Goal: Task Accomplishment & Management: Manage account settings

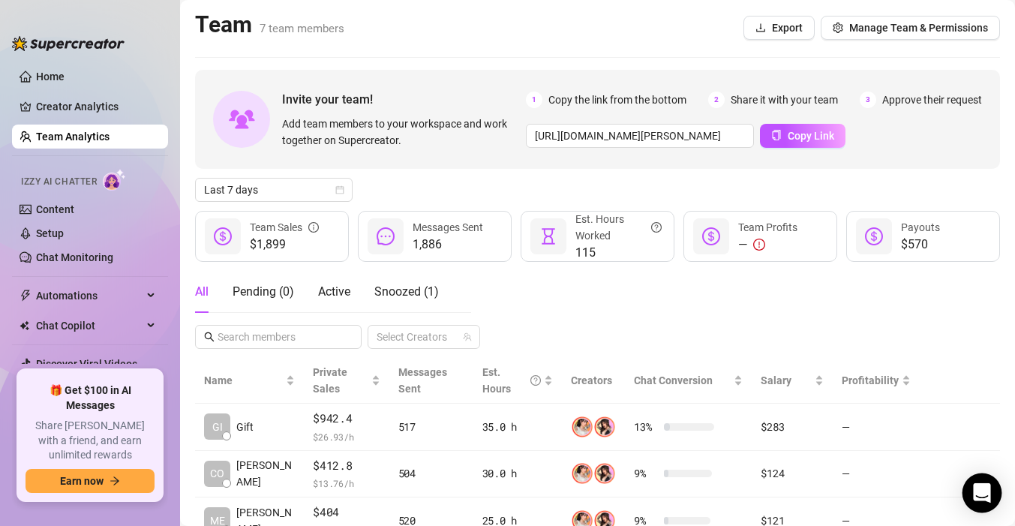
click at [980, 485] on icon "Open Intercom Messenger" at bounding box center [981, 493] width 17 height 20
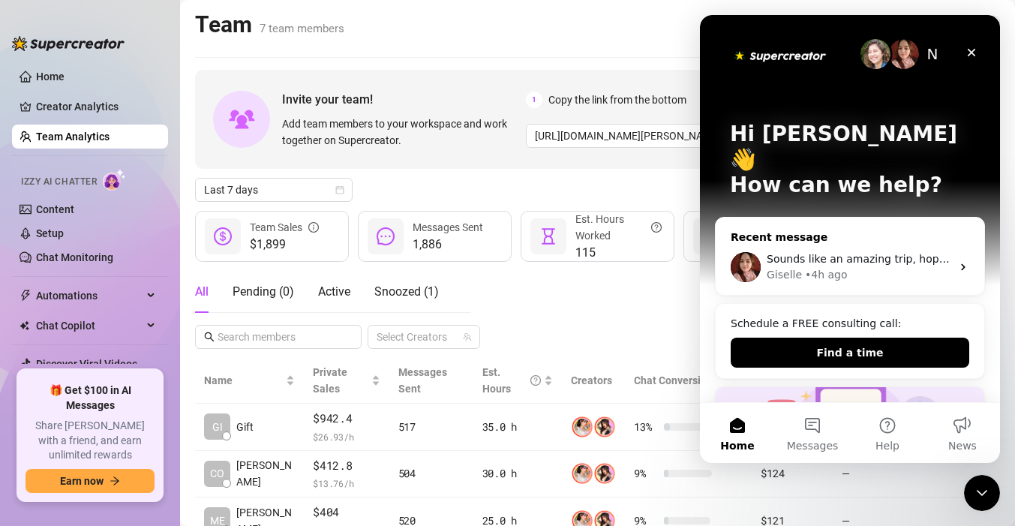
click at [929, 239] on div "Sounds like an amazing trip, hope you’re enjoying [GEOGRAPHIC_DATA]! Yes, you c…" at bounding box center [850, 267] width 269 height 56
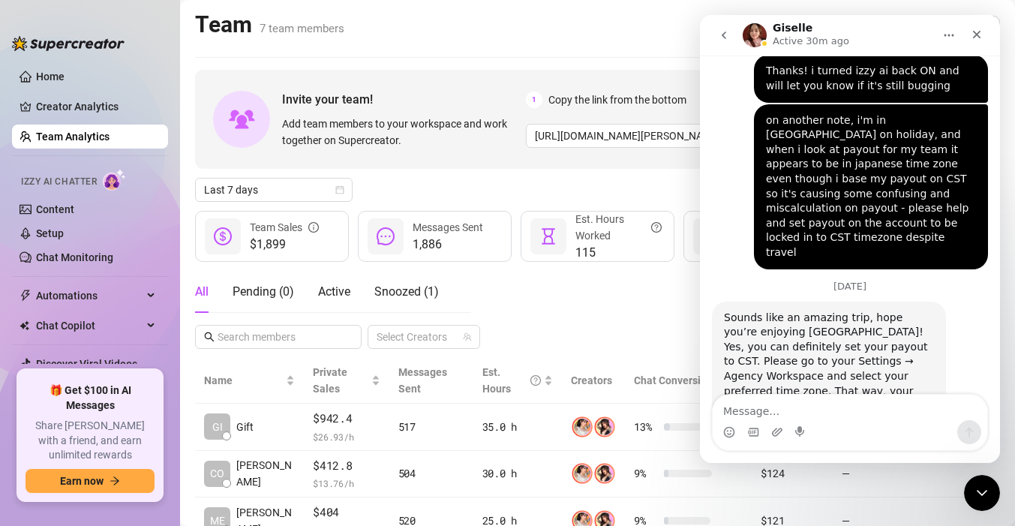
scroll to position [34, 0]
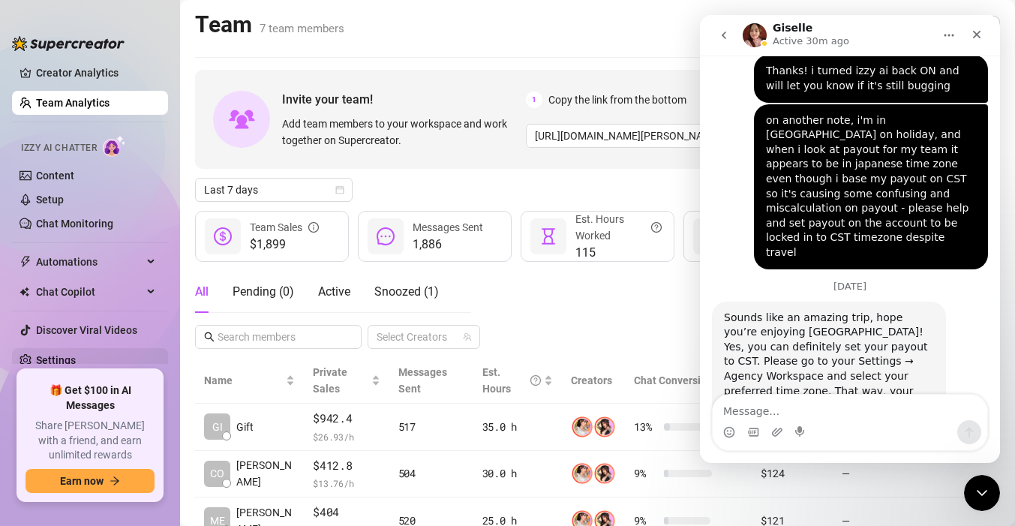
click at [67, 359] on link "Settings" at bounding box center [56, 360] width 40 height 12
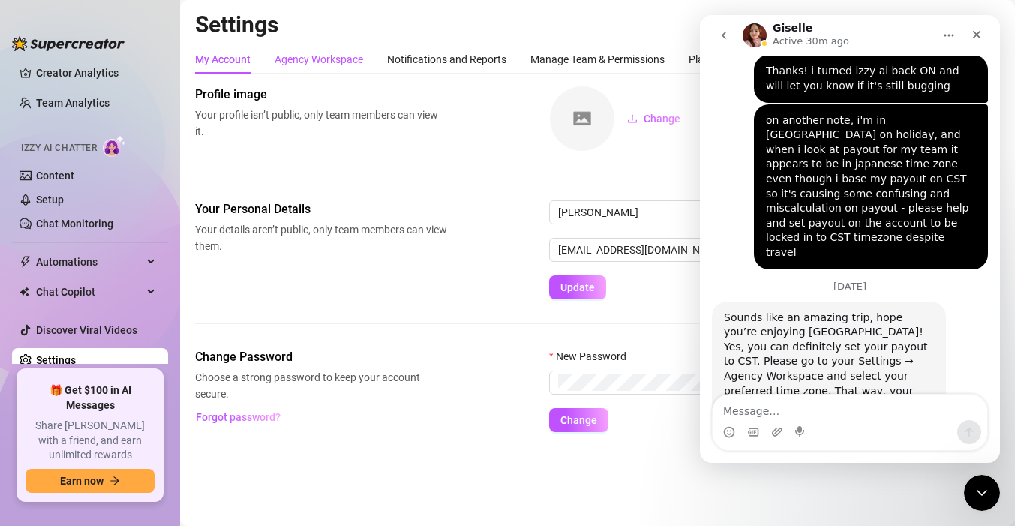
click at [332, 65] on div "Agency Workspace" at bounding box center [319, 59] width 89 height 17
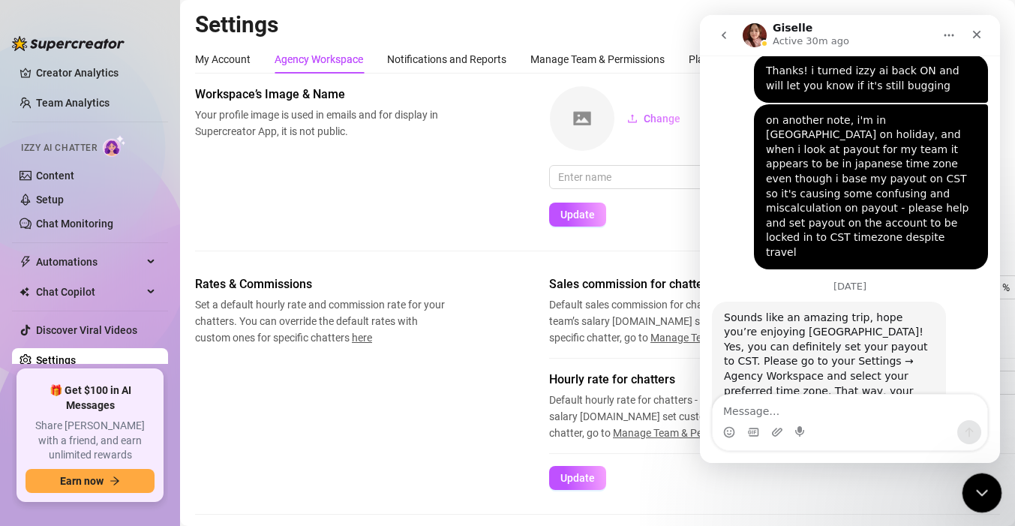
click at [966, 505] on div "Close Intercom Messenger" at bounding box center [980, 491] width 36 height 36
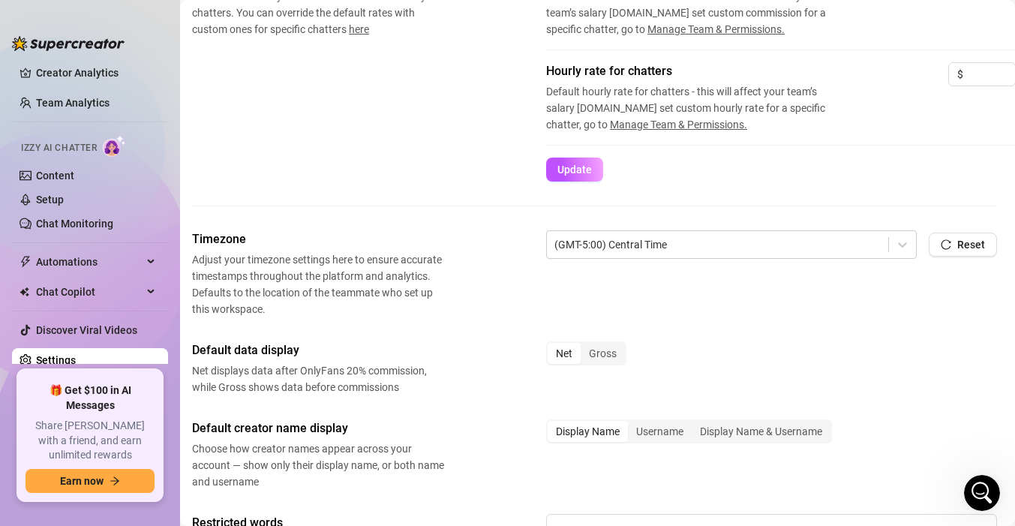
scroll to position [307, 3]
click at [989, 487] on icon "Open Intercom Messenger" at bounding box center [980, 491] width 25 height 25
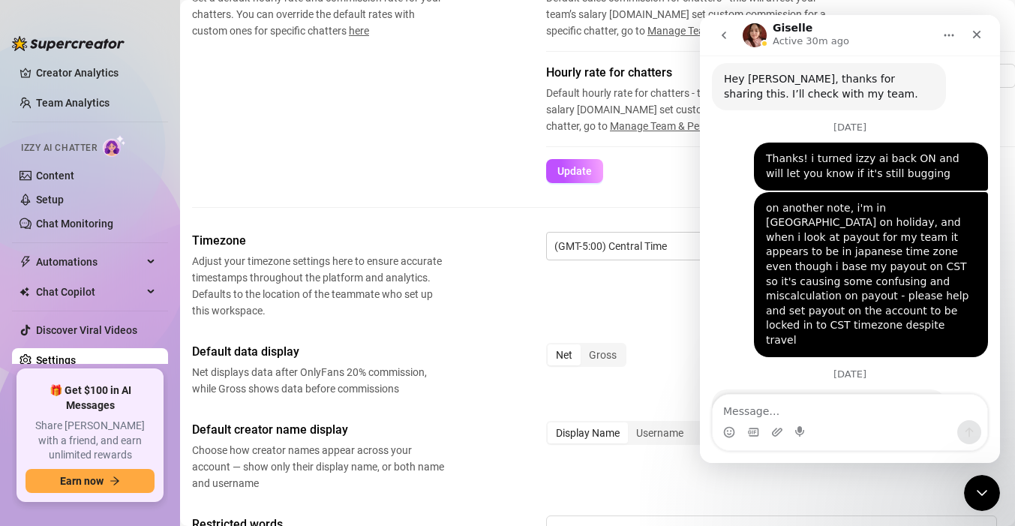
scroll to position [828, 0]
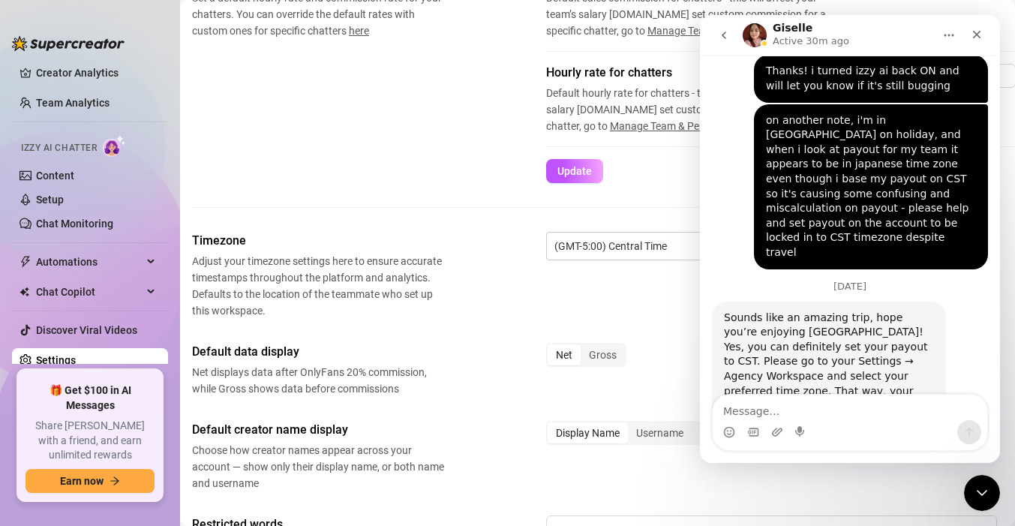
click at [794, 417] on textarea "Message…" at bounding box center [850, 408] width 275 height 26
type textarea "thank you!"
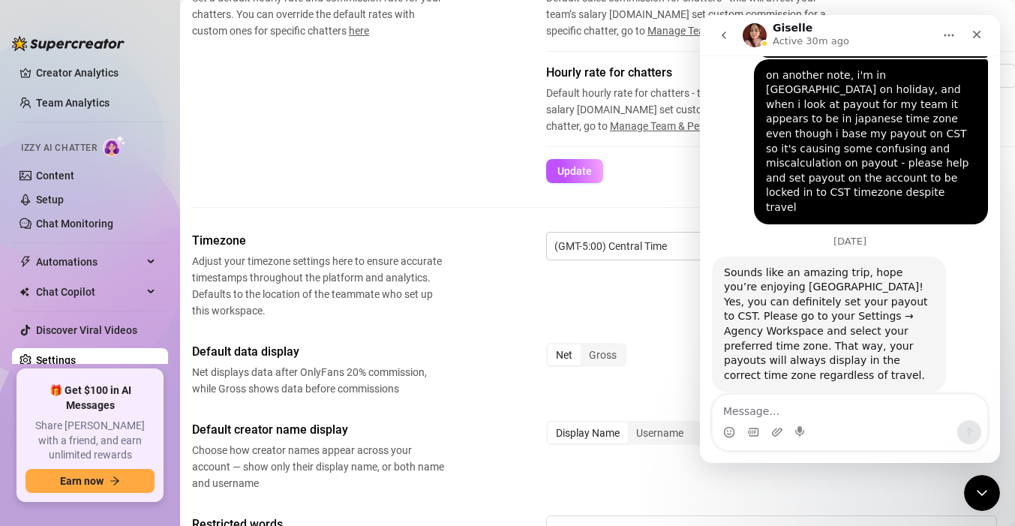
type textarea "m"
type textarea "it appears my timezone was already set"
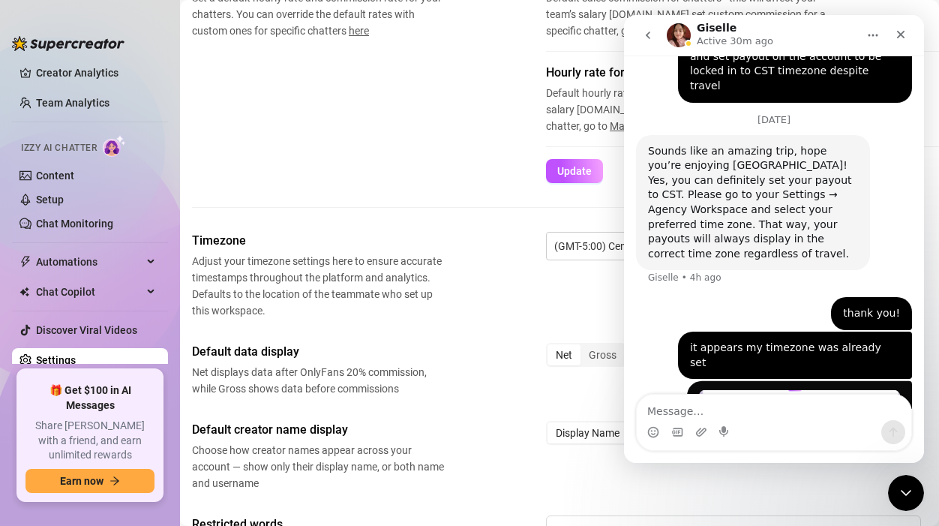
scroll to position [1008, 0]
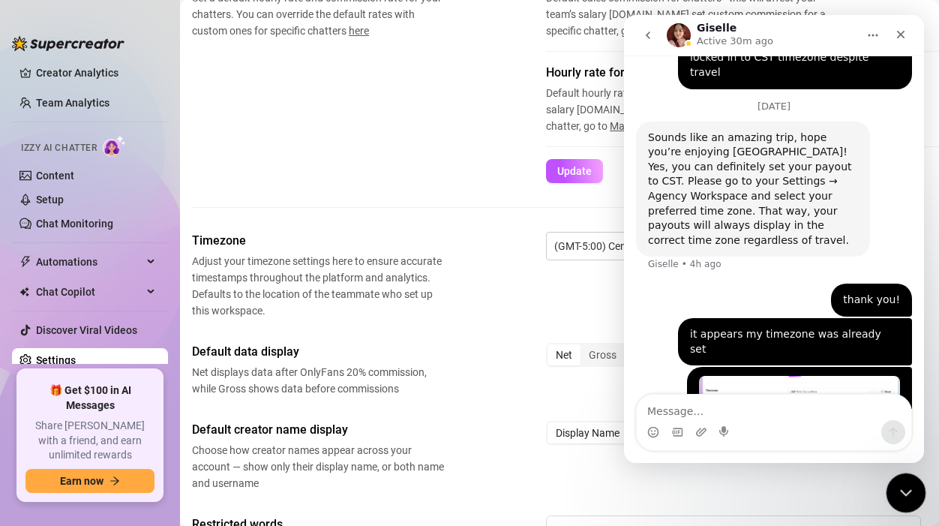
click at [903, 491] on icon "Close Intercom Messenger" at bounding box center [904, 491] width 11 height 6
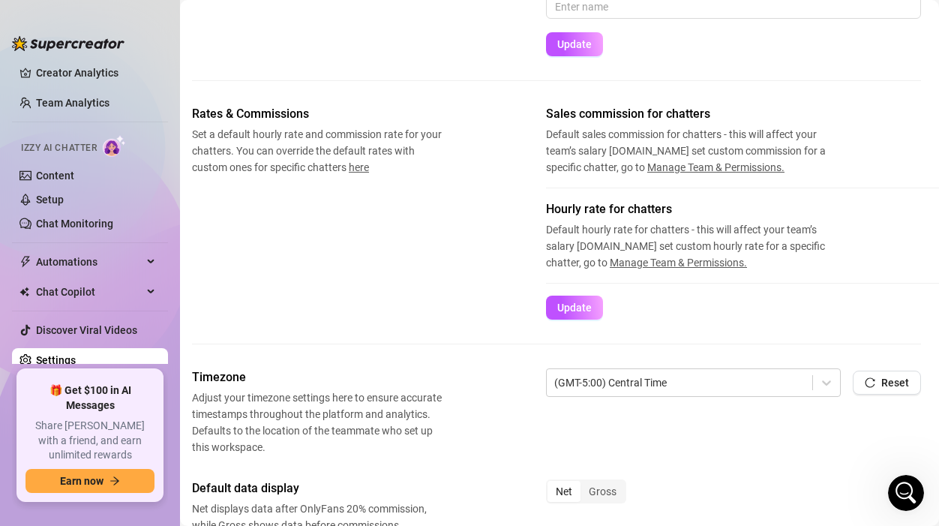
scroll to position [187, 3]
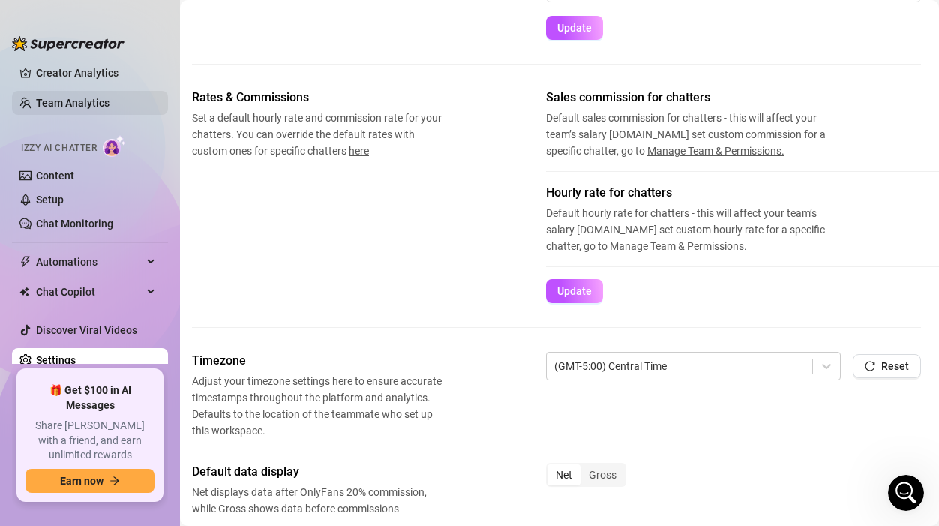
click at [78, 98] on link "Team Analytics" at bounding box center [73, 103] width 74 height 12
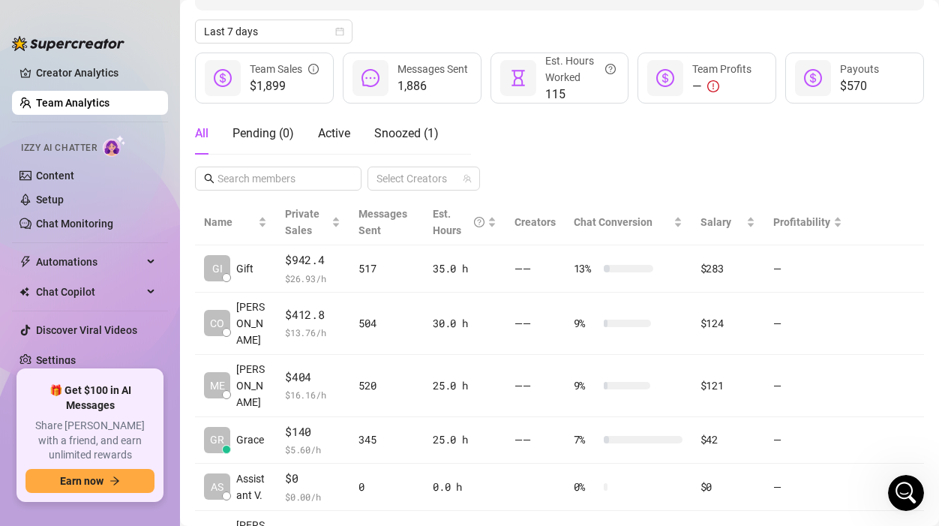
scroll to position [34, 0]
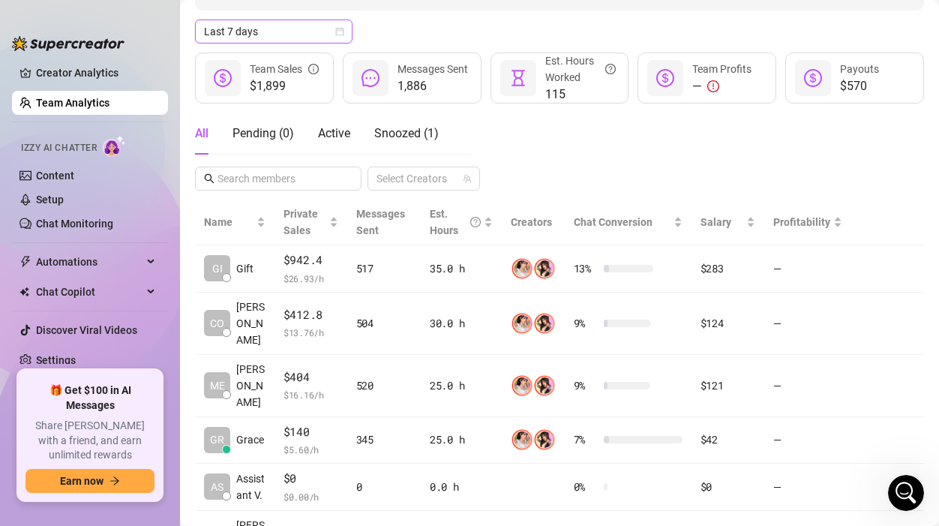
click at [266, 41] on span "Last 7 days" at bounding box center [274, 31] width 140 height 23
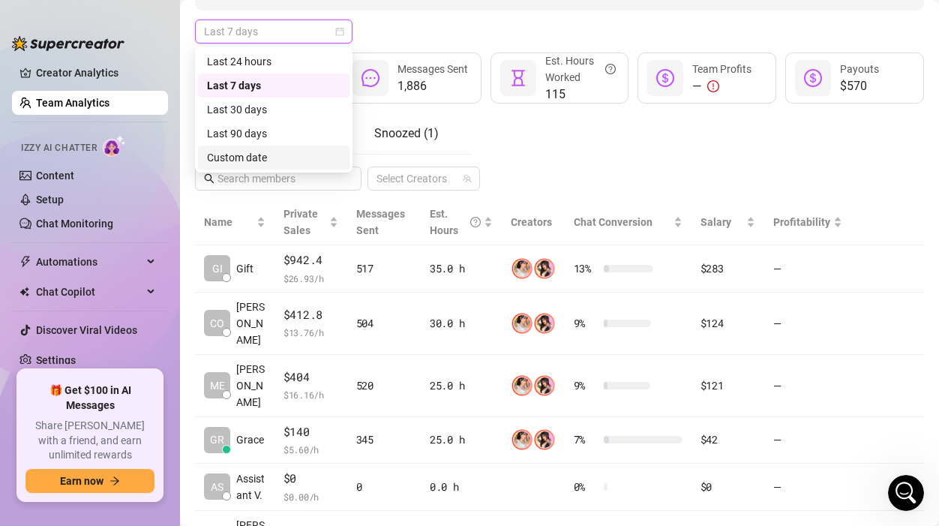
click at [254, 160] on div "Custom date" at bounding box center [274, 157] width 134 height 17
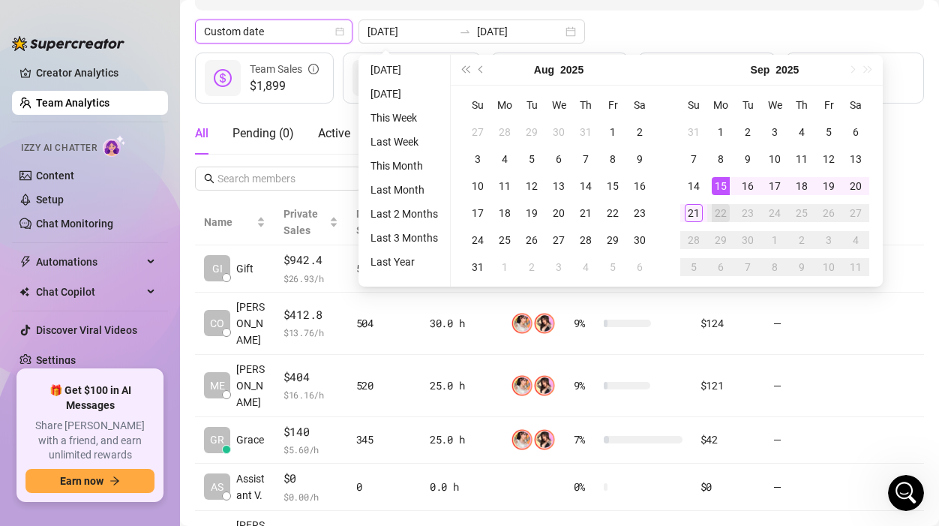
type input "[DATE]"
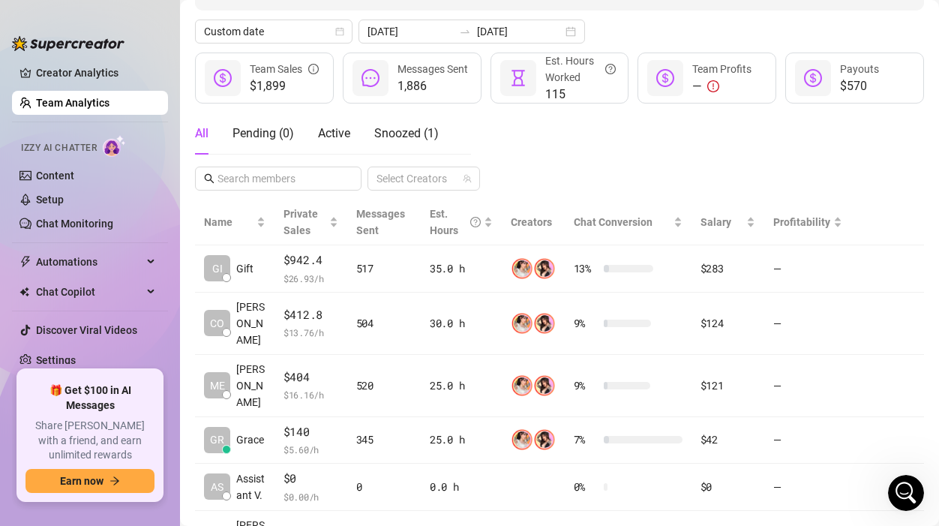
click at [900, 29] on div "Custom date [DATE] [DATE]" at bounding box center [559, 32] width 729 height 24
click at [902, 497] on icon "Open Intercom Messenger" at bounding box center [904, 491] width 25 height 25
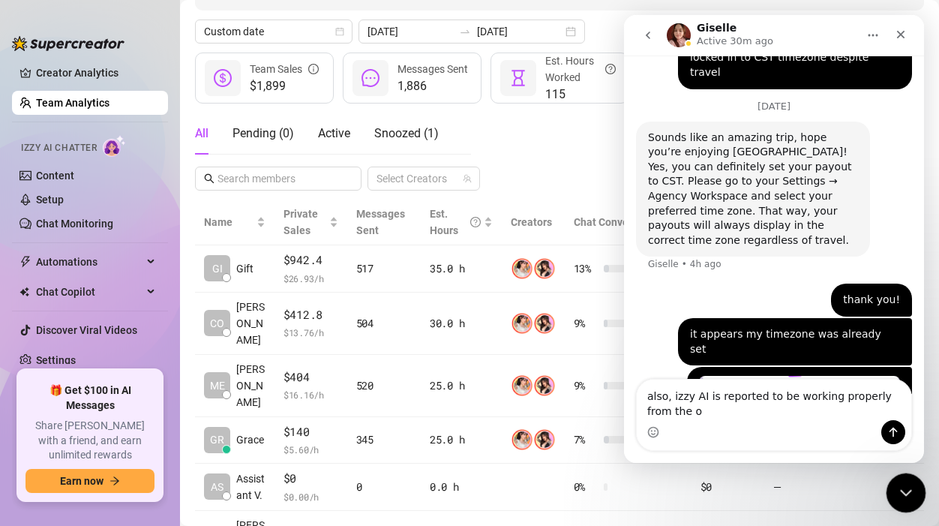
scroll to position [1023, 0]
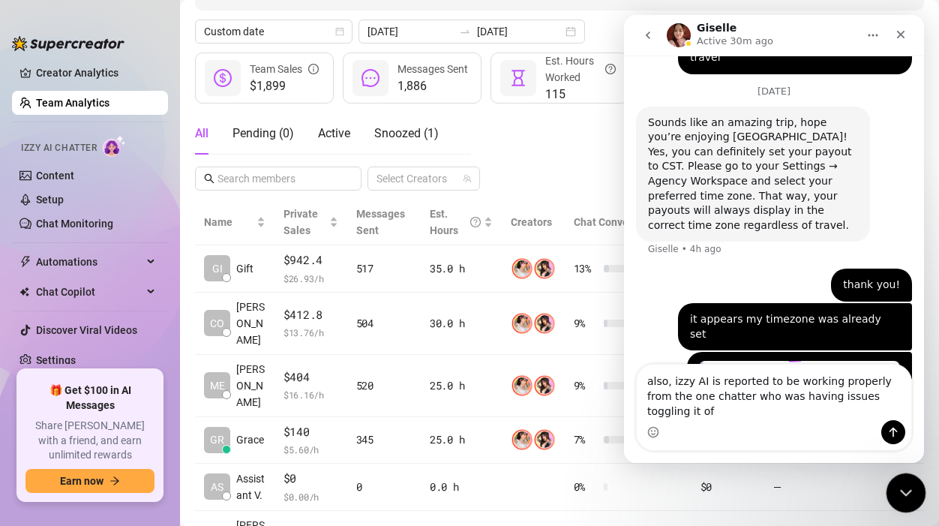
type textarea "also, izzy AI is reported to be working properly from the one chatter who was h…"
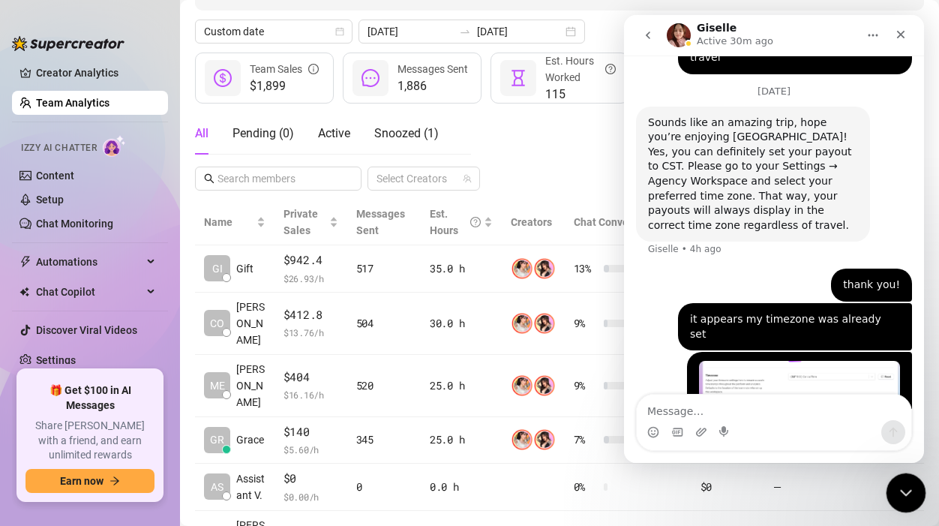
scroll to position [1072, 0]
